Goal: Download file/media

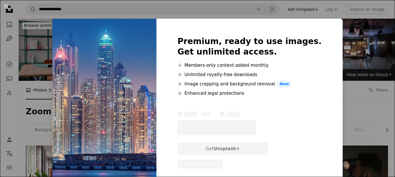
scroll to position [533, 0]
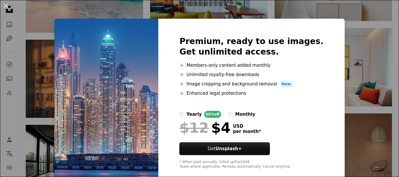
click at [345, 38] on div "An X shape Premium, ready to use images. Get unlimited access. A plus sign Memb…" at bounding box center [199, 88] width 399 height 177
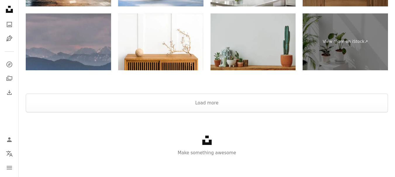
scroll to position [908, 0]
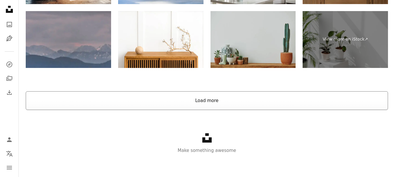
click at [211, 103] on button "Load more" at bounding box center [207, 100] width 362 height 19
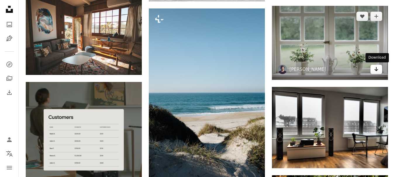
click at [374, 69] on icon "Arrow pointing down" at bounding box center [376, 69] width 5 height 7
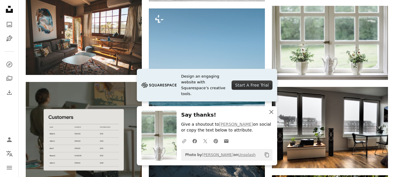
click at [271, 111] on icon "button" at bounding box center [271, 112] width 4 height 4
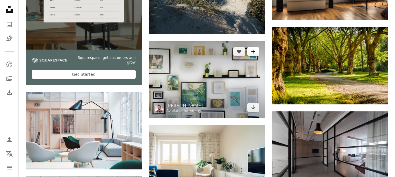
scroll to position [1056, 0]
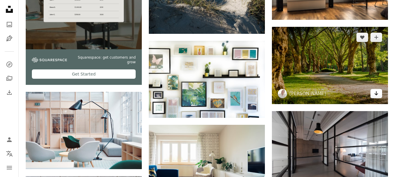
click at [375, 94] on icon "Arrow pointing down" at bounding box center [376, 93] width 5 height 7
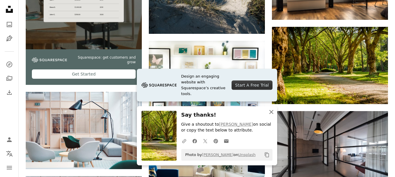
click at [272, 113] on icon "button" at bounding box center [271, 112] width 4 height 4
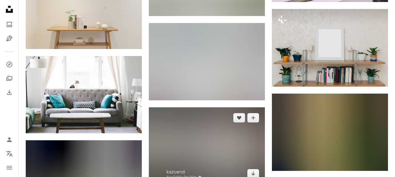
scroll to position [1327, 0]
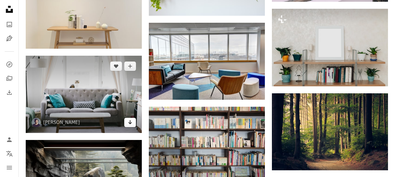
click at [132, 124] on icon "Arrow pointing down" at bounding box center [130, 122] width 5 height 7
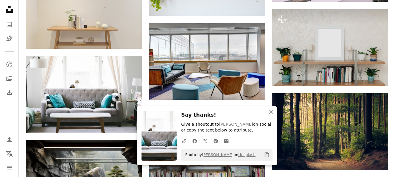
click at [273, 112] on icon "An X shape" at bounding box center [271, 112] width 7 height 7
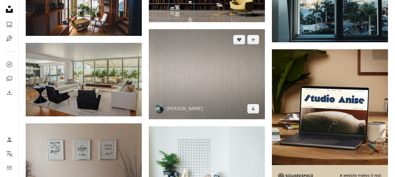
scroll to position [1798, 0]
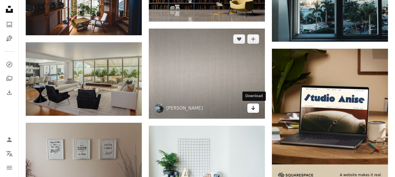
click at [254, 107] on icon "Arrow pointing down" at bounding box center [253, 108] width 5 height 7
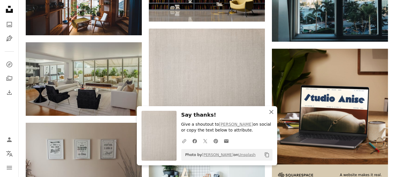
click at [272, 112] on icon "An X shape" at bounding box center [271, 112] width 7 height 7
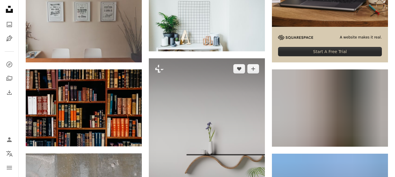
scroll to position [1937, 0]
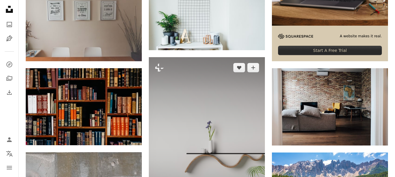
click at [233, 104] on img at bounding box center [207, 144] width 116 height 174
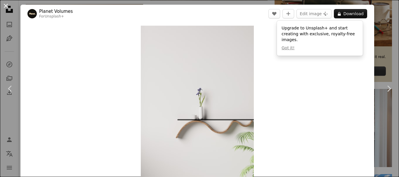
click at [4, 7] on button "An X shape" at bounding box center [5, 5] width 7 height 7
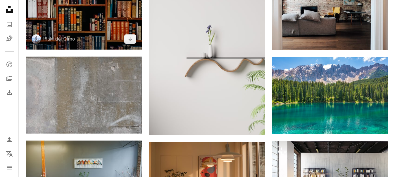
scroll to position [2033, 0]
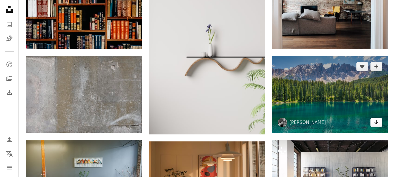
click at [370, 123] on link "Arrow pointing down" at bounding box center [376, 122] width 12 height 9
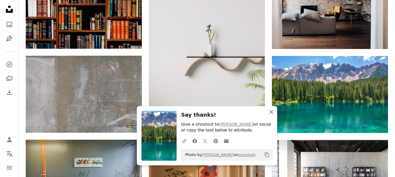
click at [271, 110] on icon "An X shape" at bounding box center [271, 112] width 7 height 7
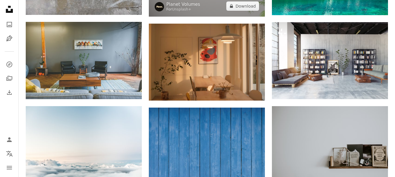
scroll to position [2153, 0]
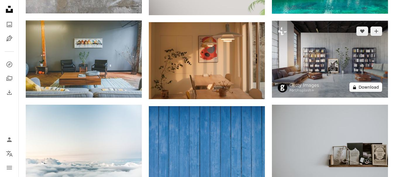
click at [378, 84] on button "A lock Download" at bounding box center [365, 87] width 33 height 9
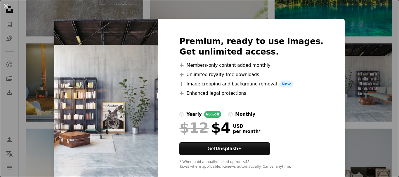
click at [336, 58] on div "An X shape Premium, ready to use images. Get unlimited access. A plus sign Memb…" at bounding box center [199, 88] width 399 height 177
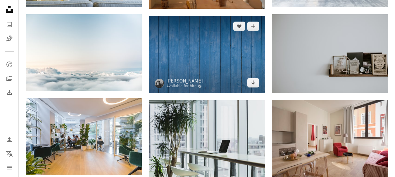
scroll to position [2244, 0]
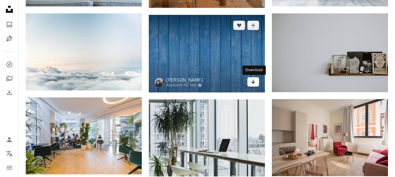
click at [250, 83] on link "Arrow pointing down" at bounding box center [253, 81] width 12 height 9
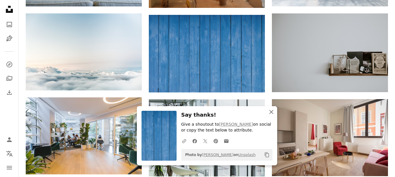
click at [271, 113] on icon "An X shape" at bounding box center [271, 112] width 7 height 7
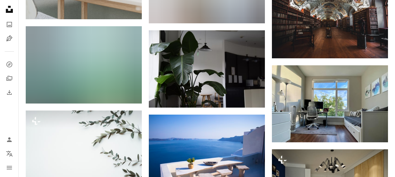
scroll to position [2589, 0]
